Goal: Transaction & Acquisition: Purchase product/service

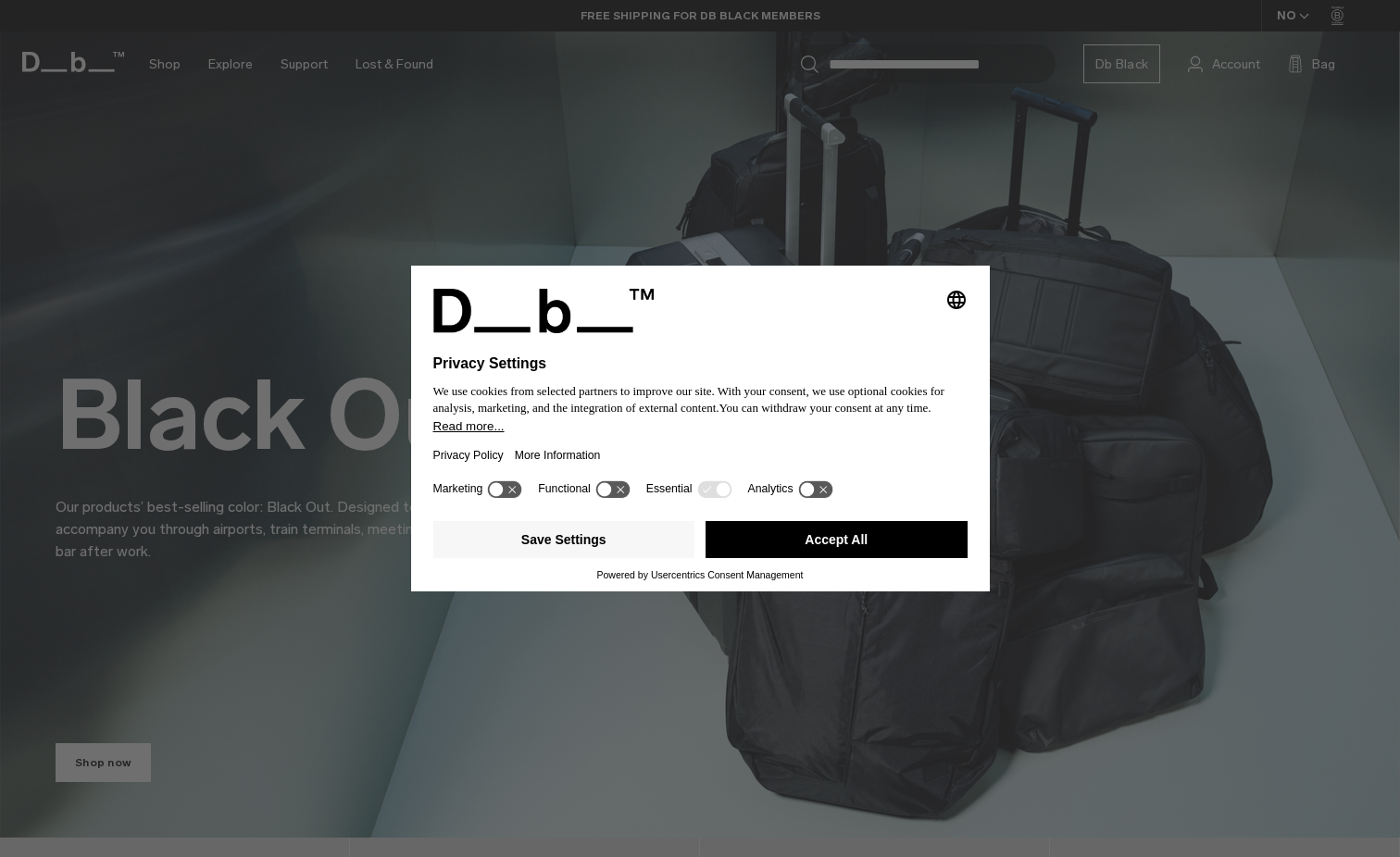
click at [858, 534] on button "Accept All" at bounding box center [836, 539] width 262 height 37
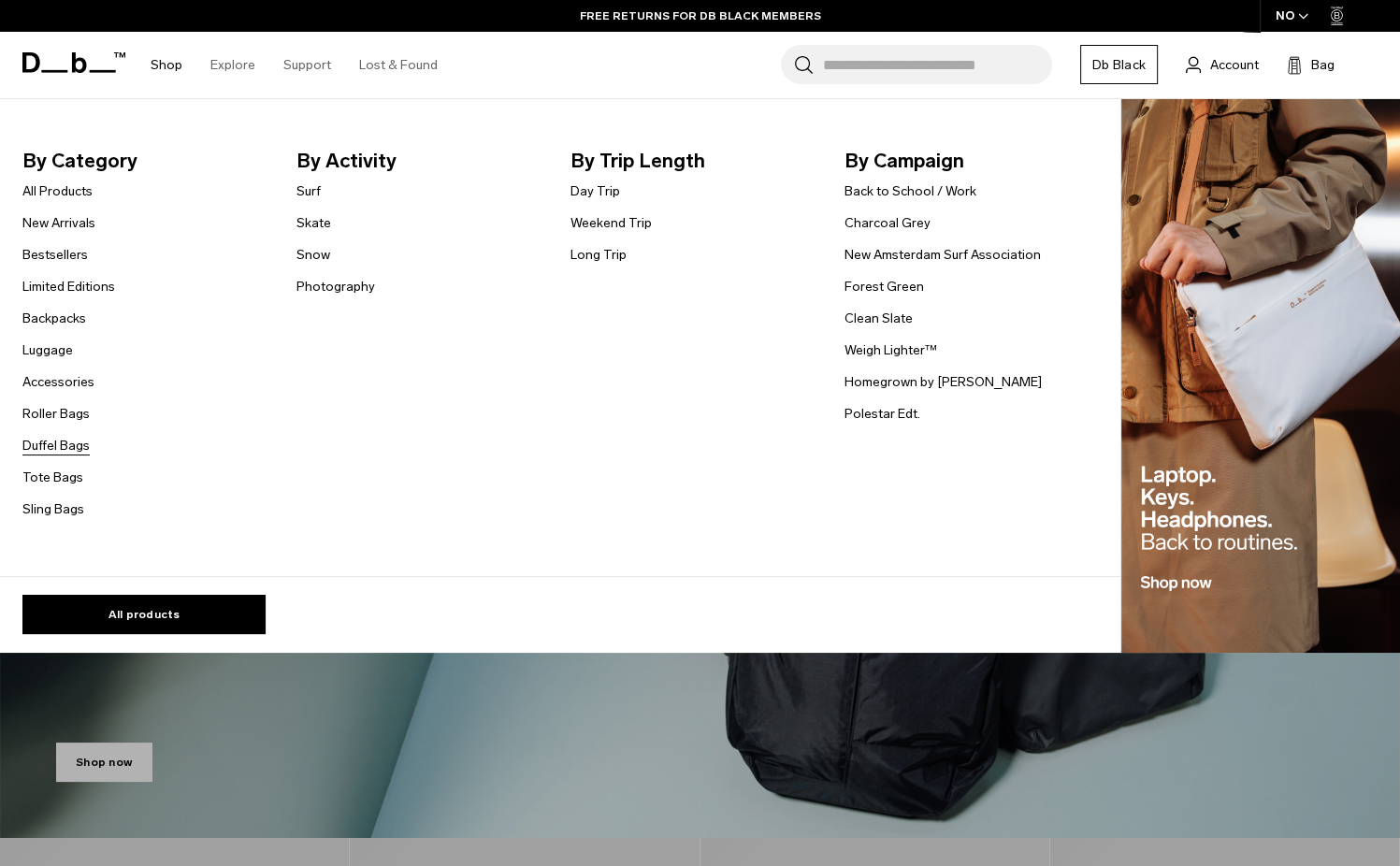
click at [71, 450] on link "Duffel Bags" at bounding box center [56, 446] width 68 height 20
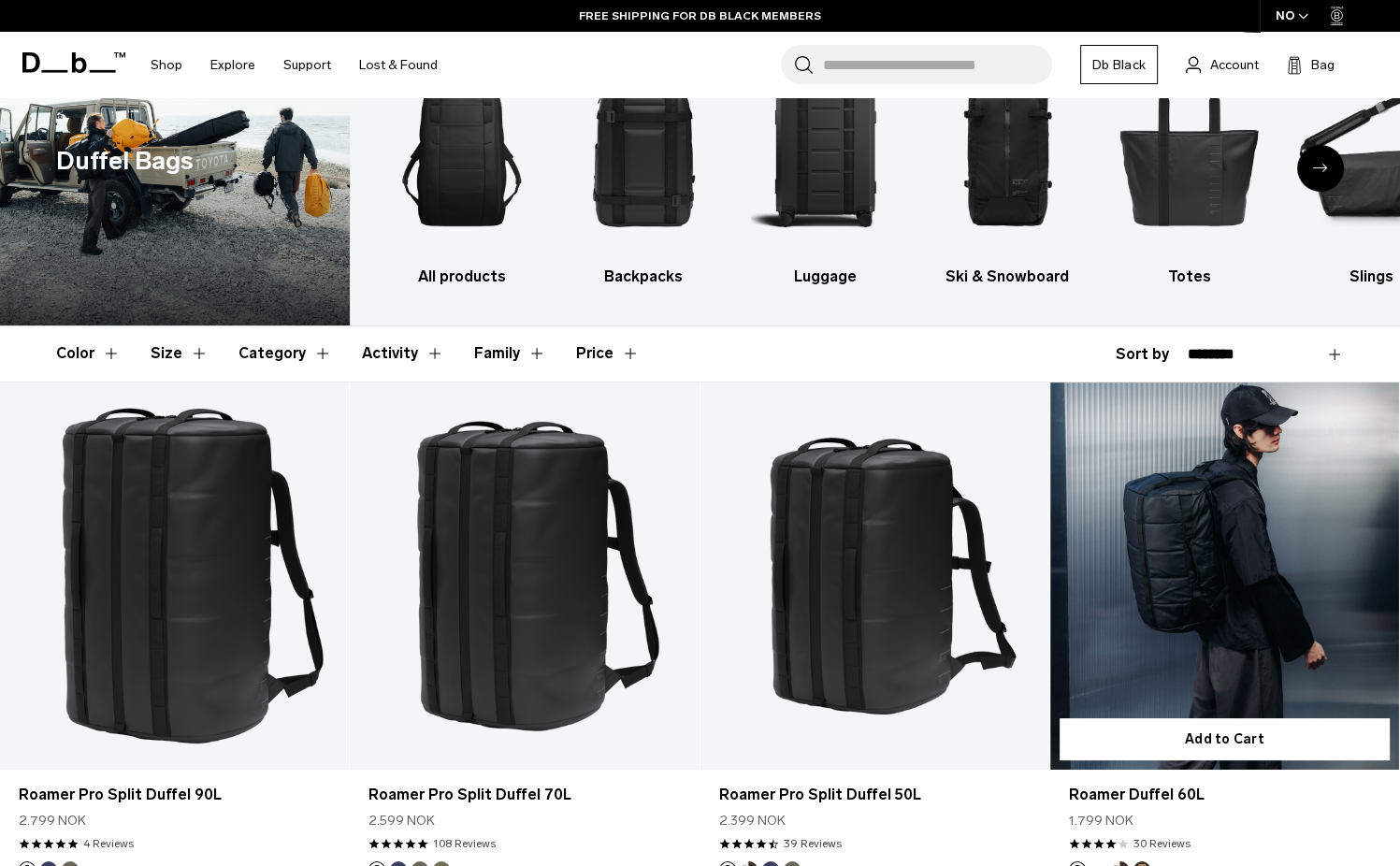
click at [1227, 562] on link "Roamer Duffel 60L" at bounding box center [1225, 577] width 349 height 388
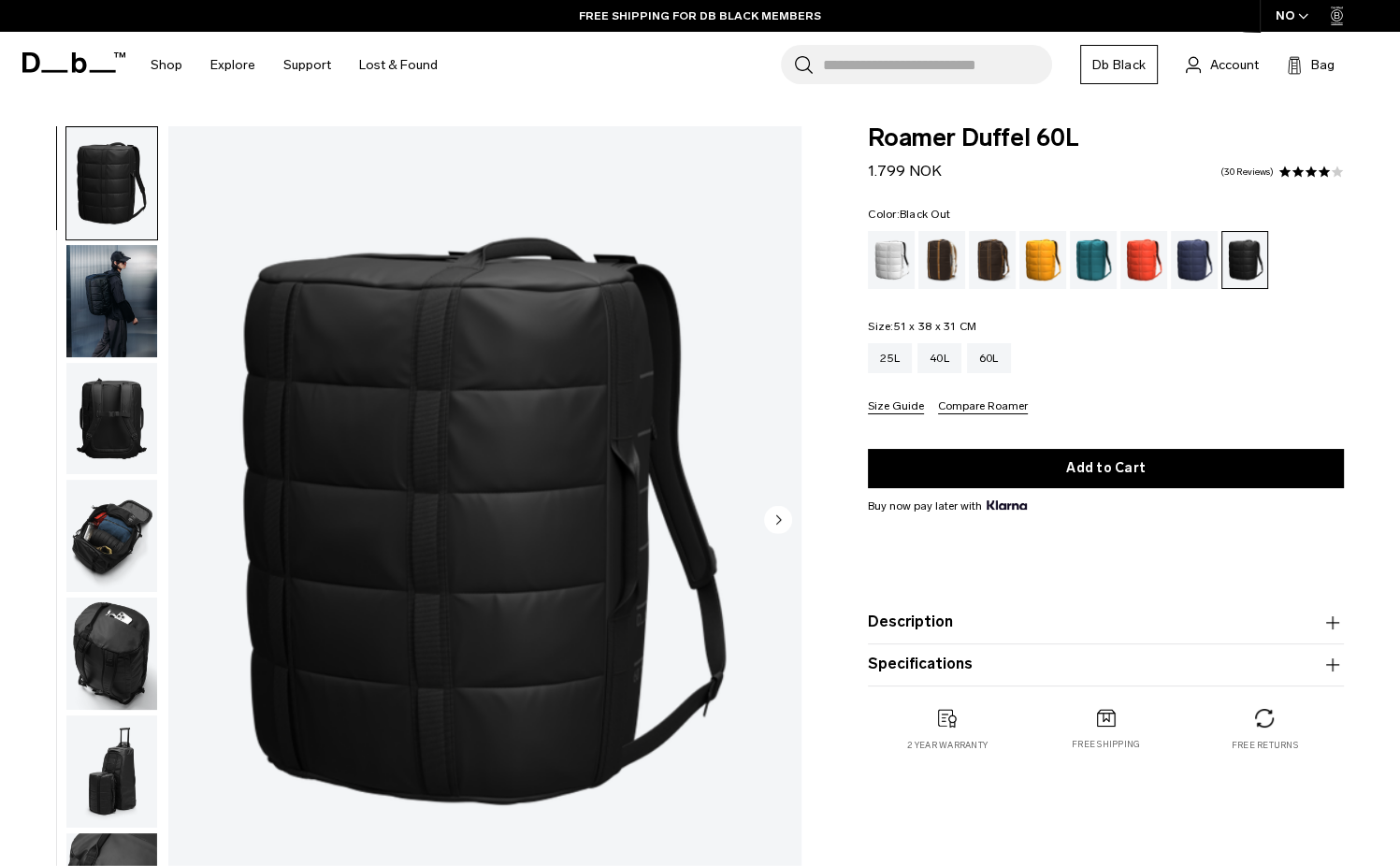
click at [107, 770] on img "button" at bounding box center [112, 772] width 91 height 113
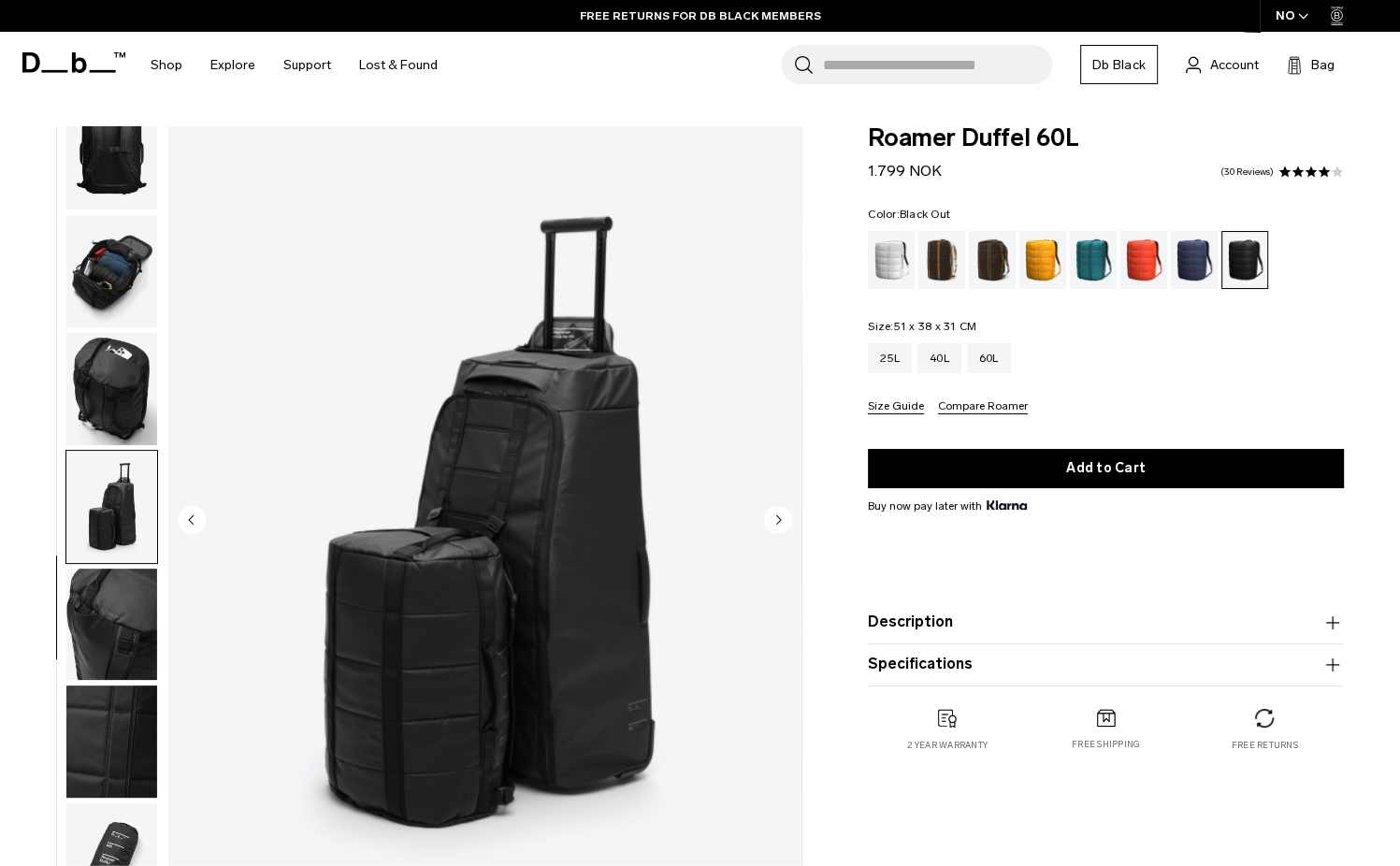
scroll to position [468, 0]
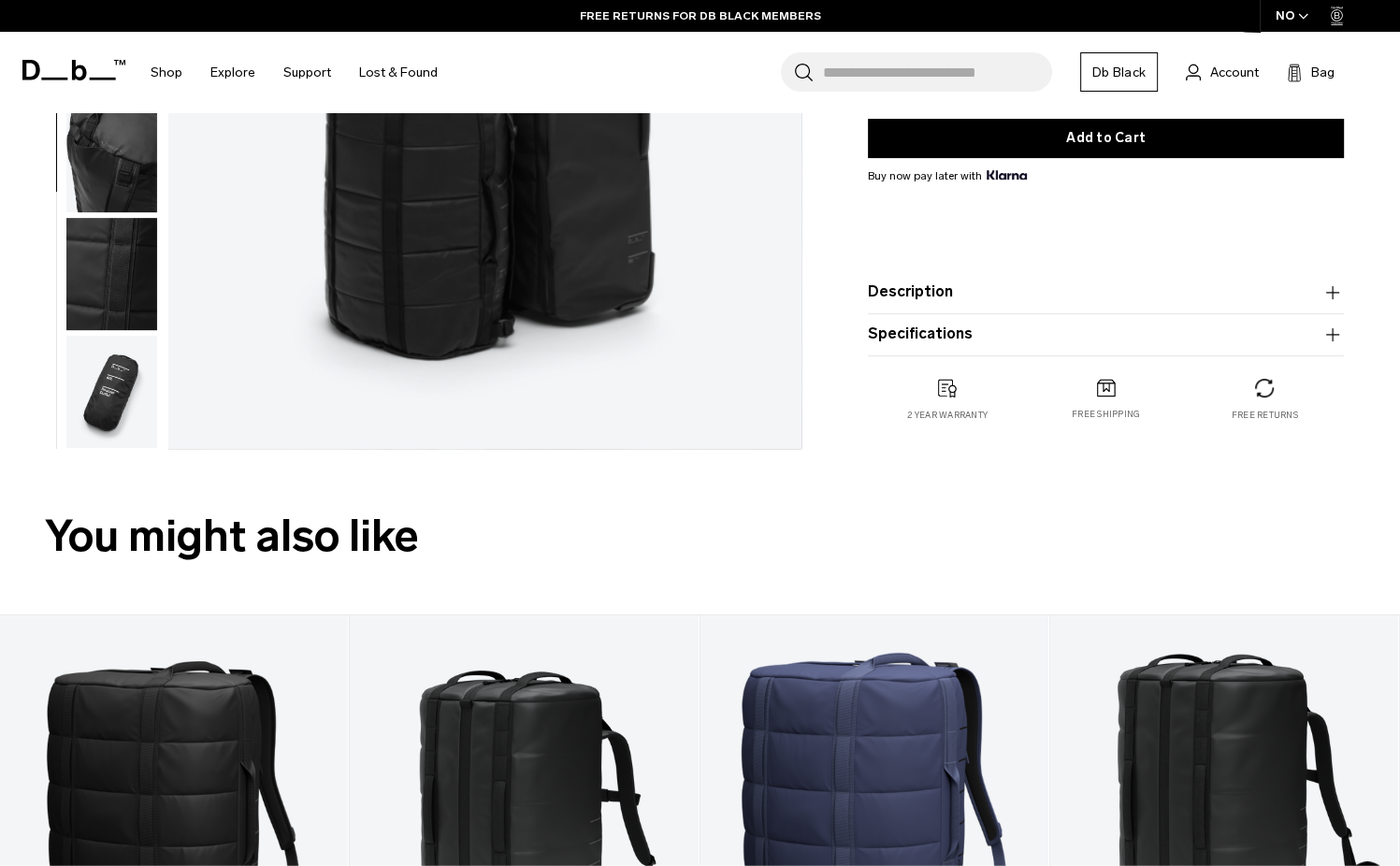
click at [895, 287] on button "Description" at bounding box center [1106, 292] width 476 height 23
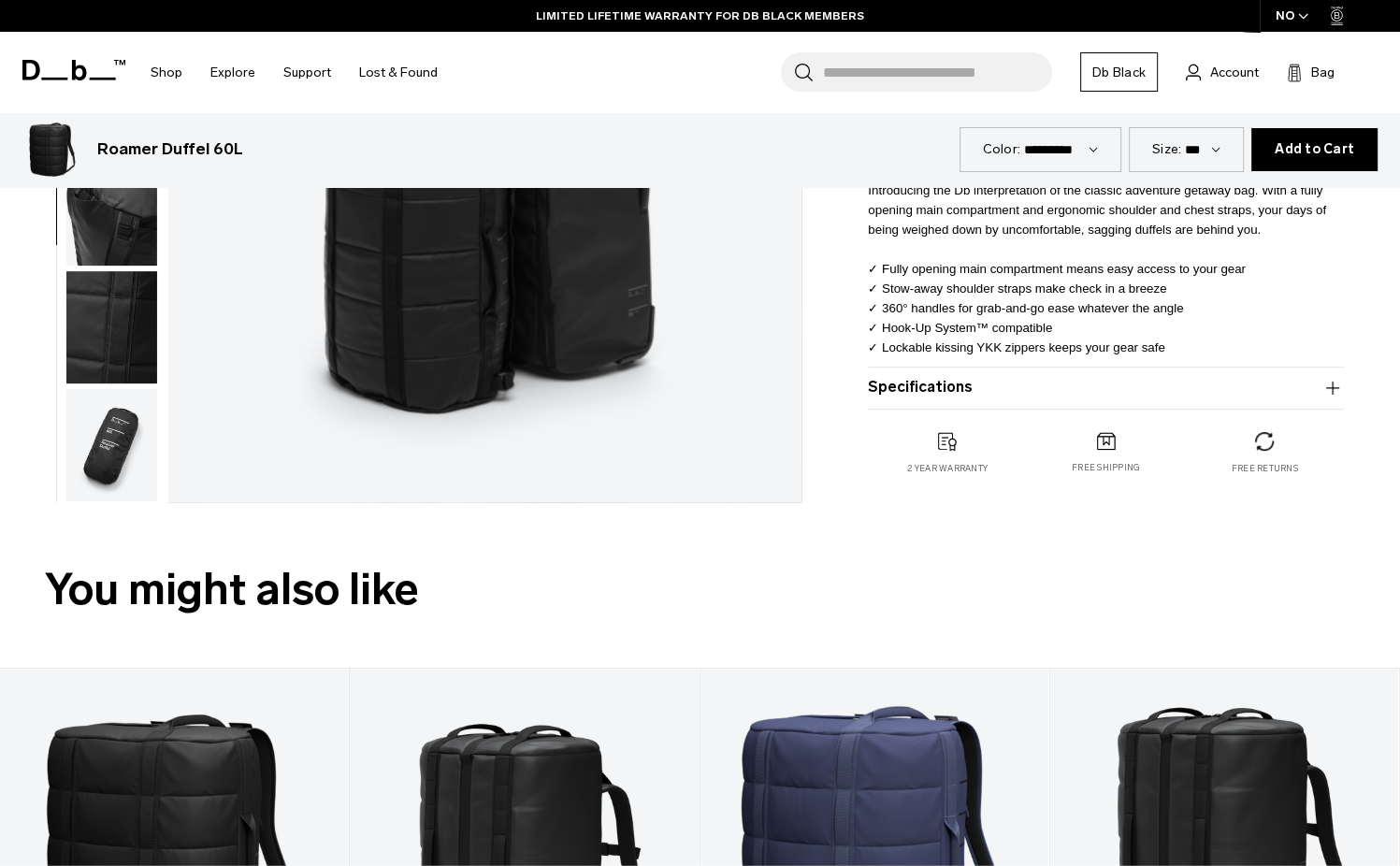
scroll to position [935, 0]
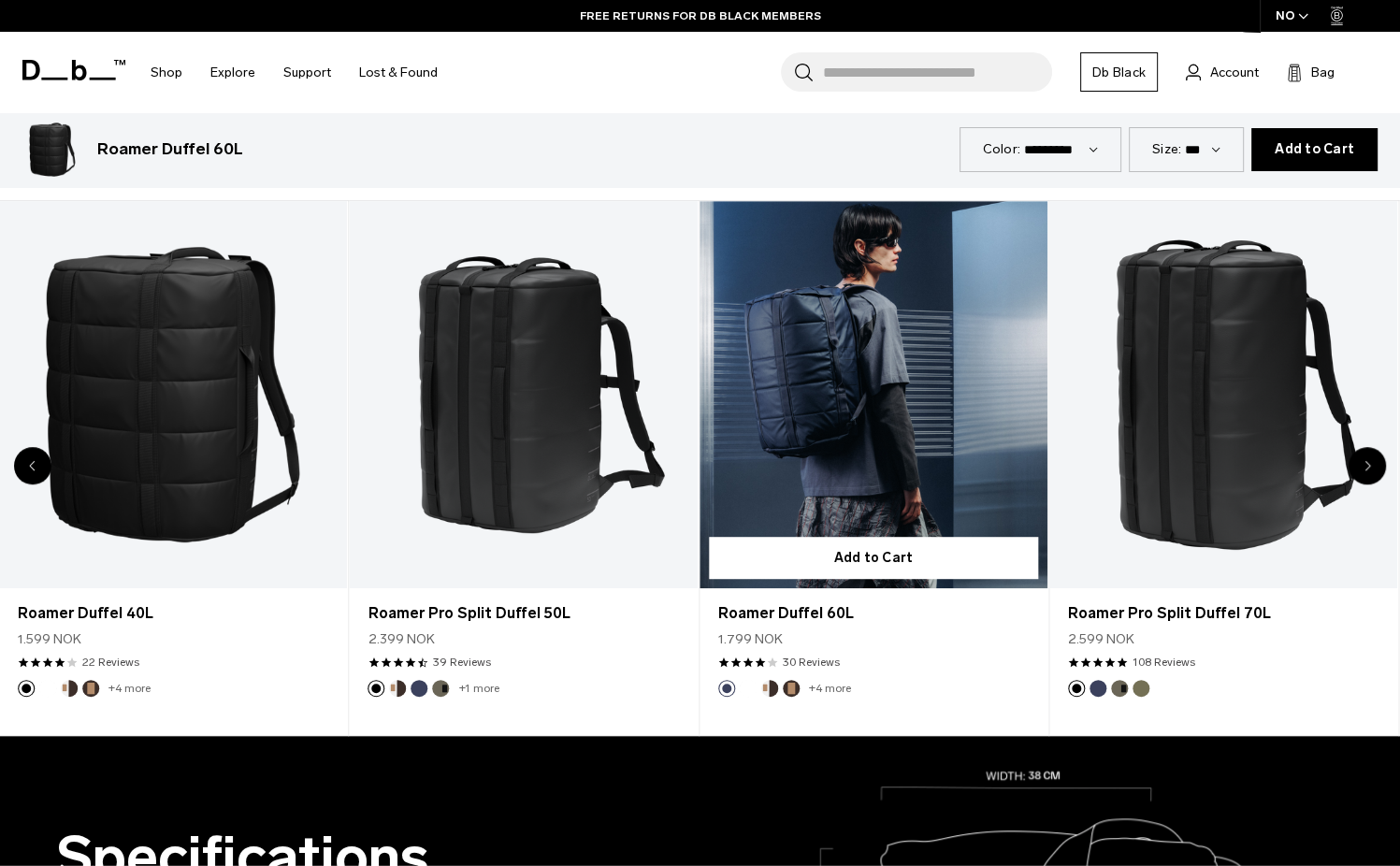
click at [851, 389] on link "Roamer Duffel 60L" at bounding box center [873, 394] width 348 height 387
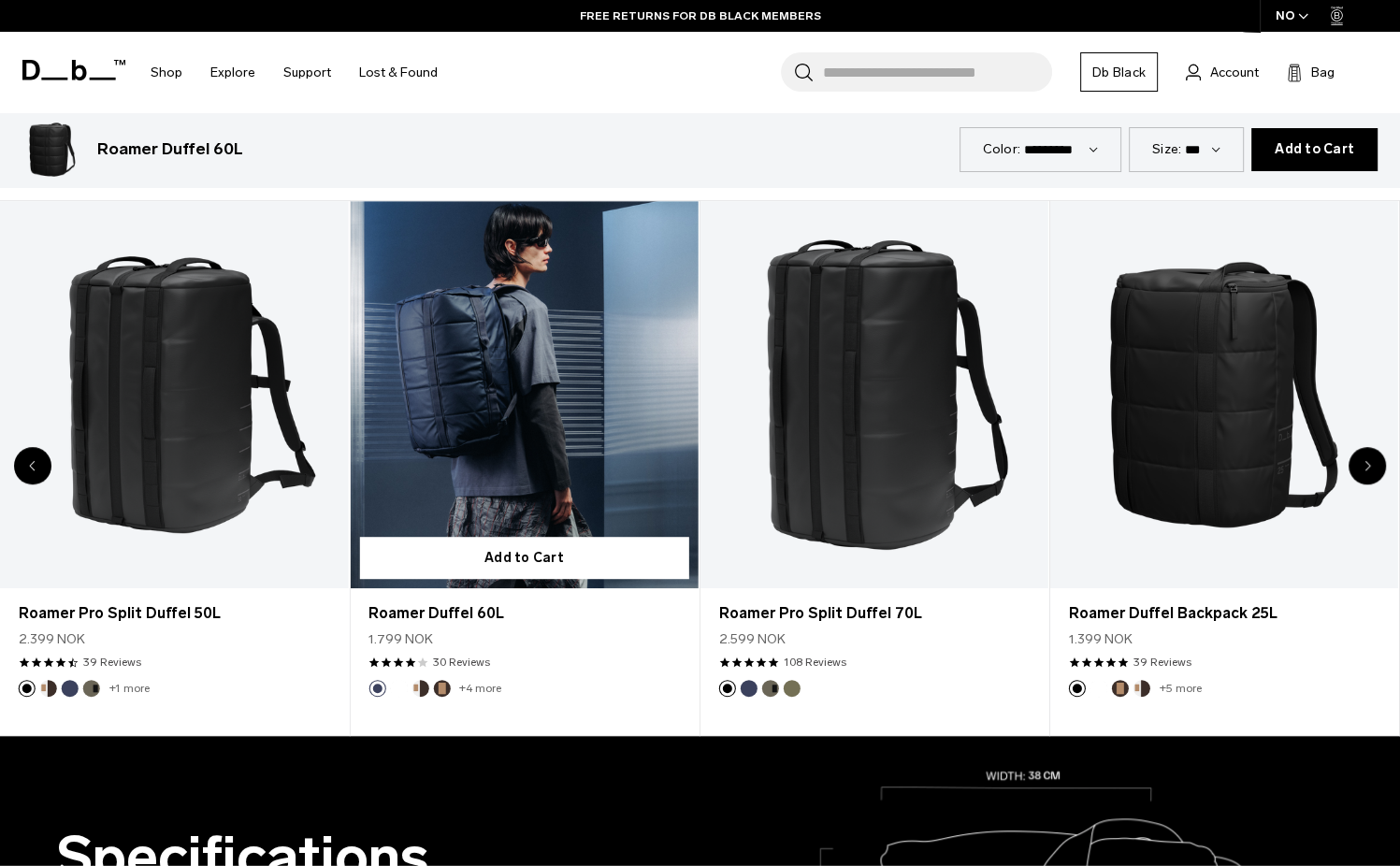
click at [491, 342] on link "Roamer Duffel 60L" at bounding box center [523, 394] width 348 height 387
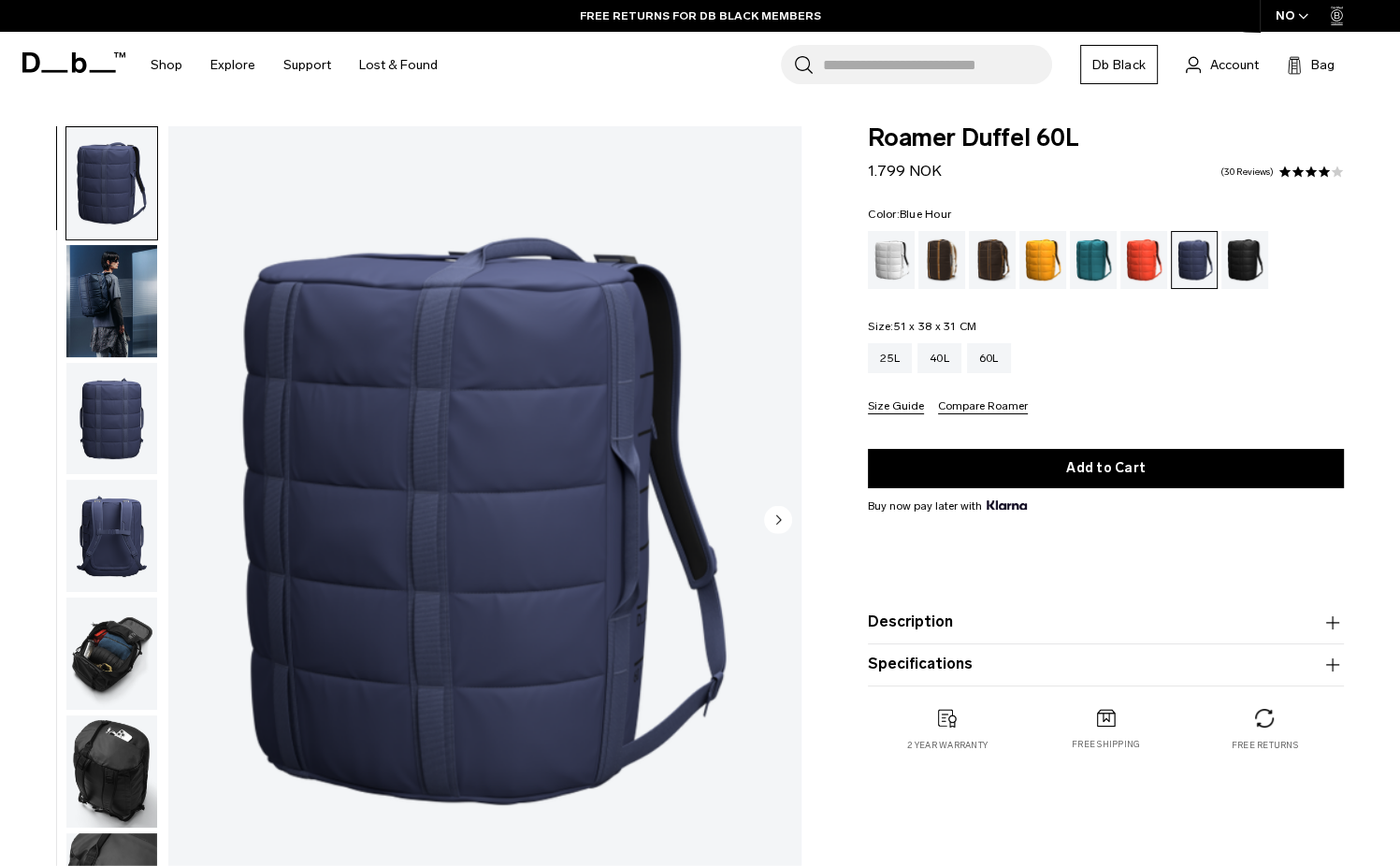
scroll to position [281, 0]
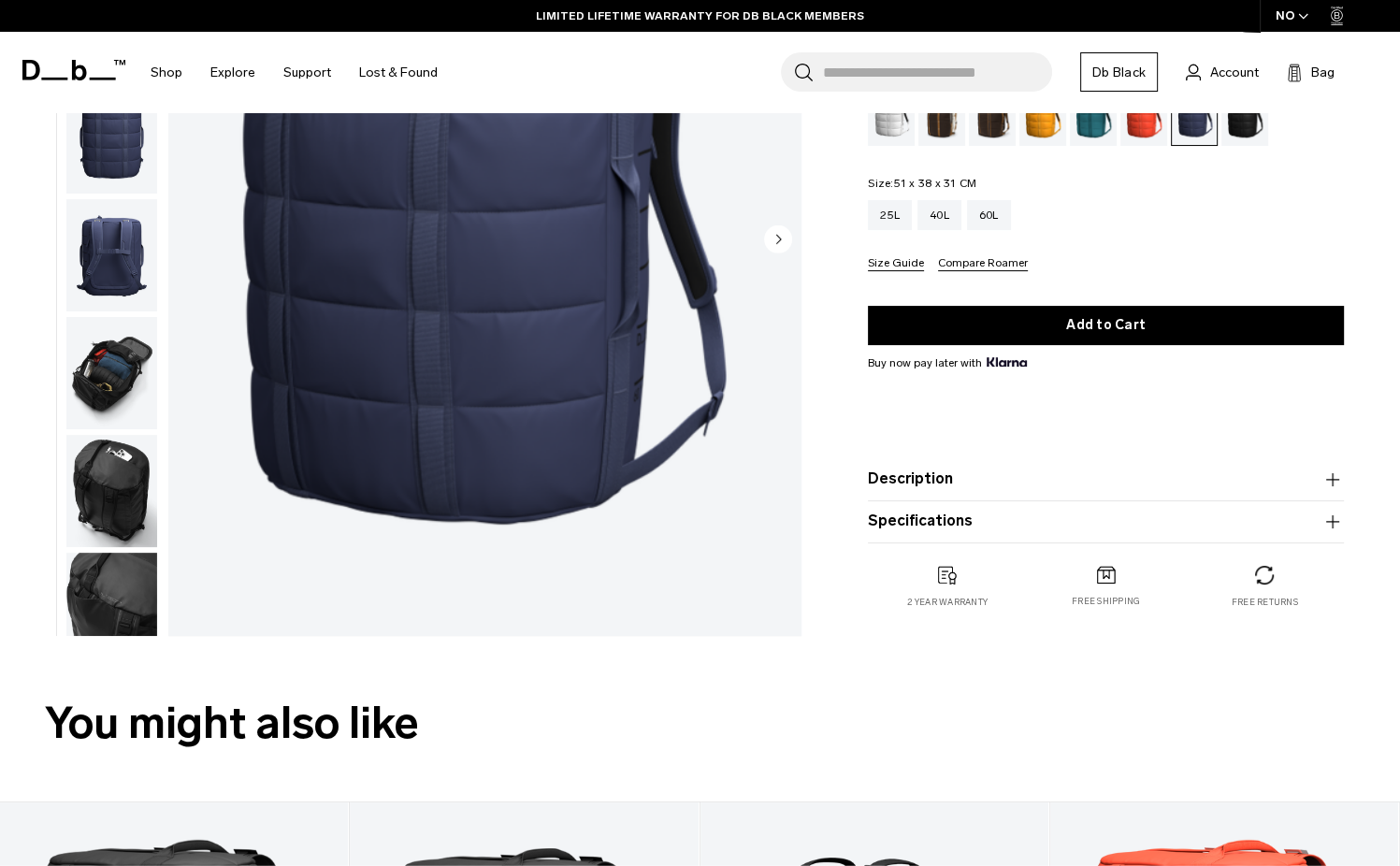
click at [116, 496] on img "button" at bounding box center [112, 492] width 91 height 113
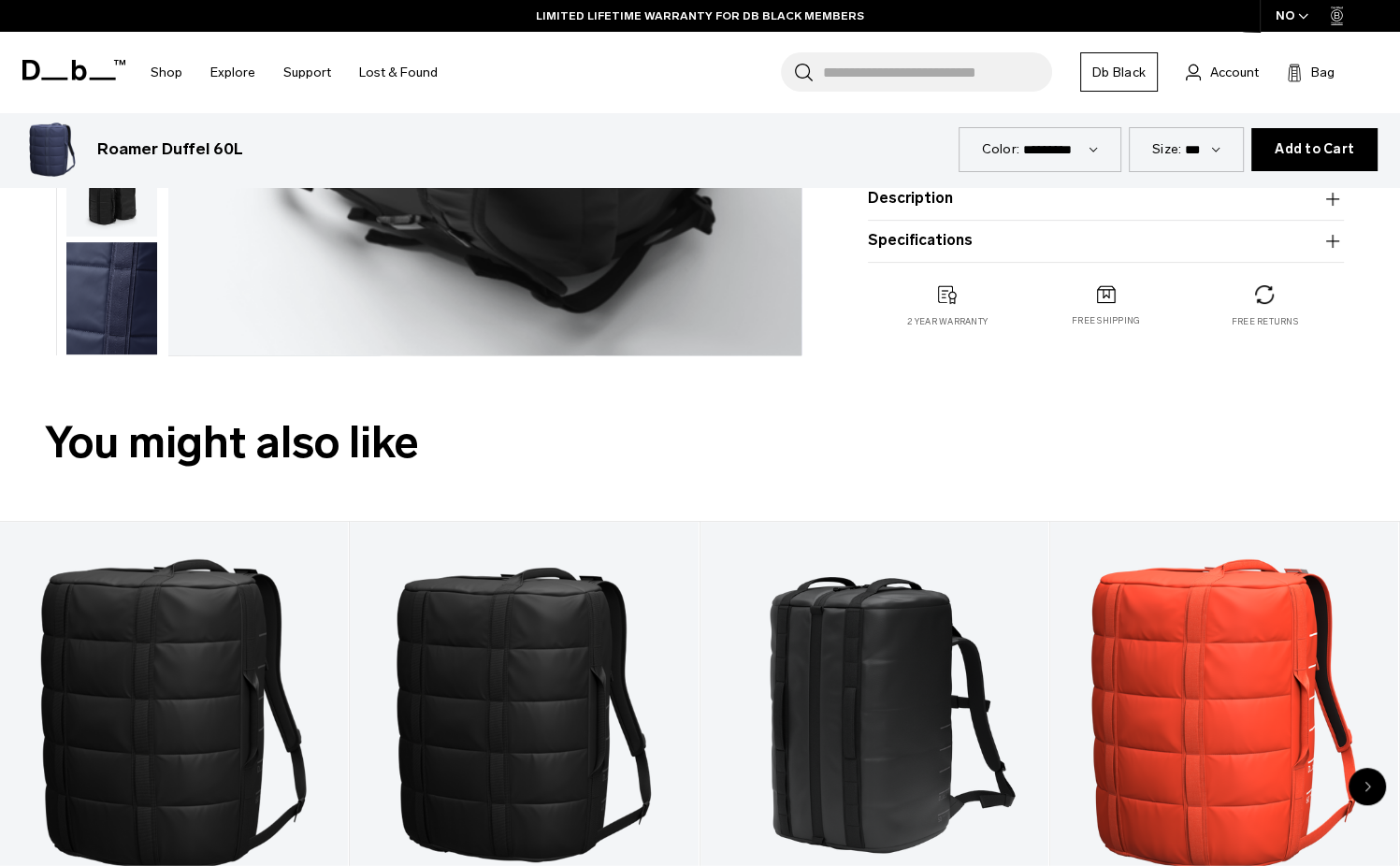
scroll to position [842, 0]
